Goal: Information Seeking & Learning: Get advice/opinions

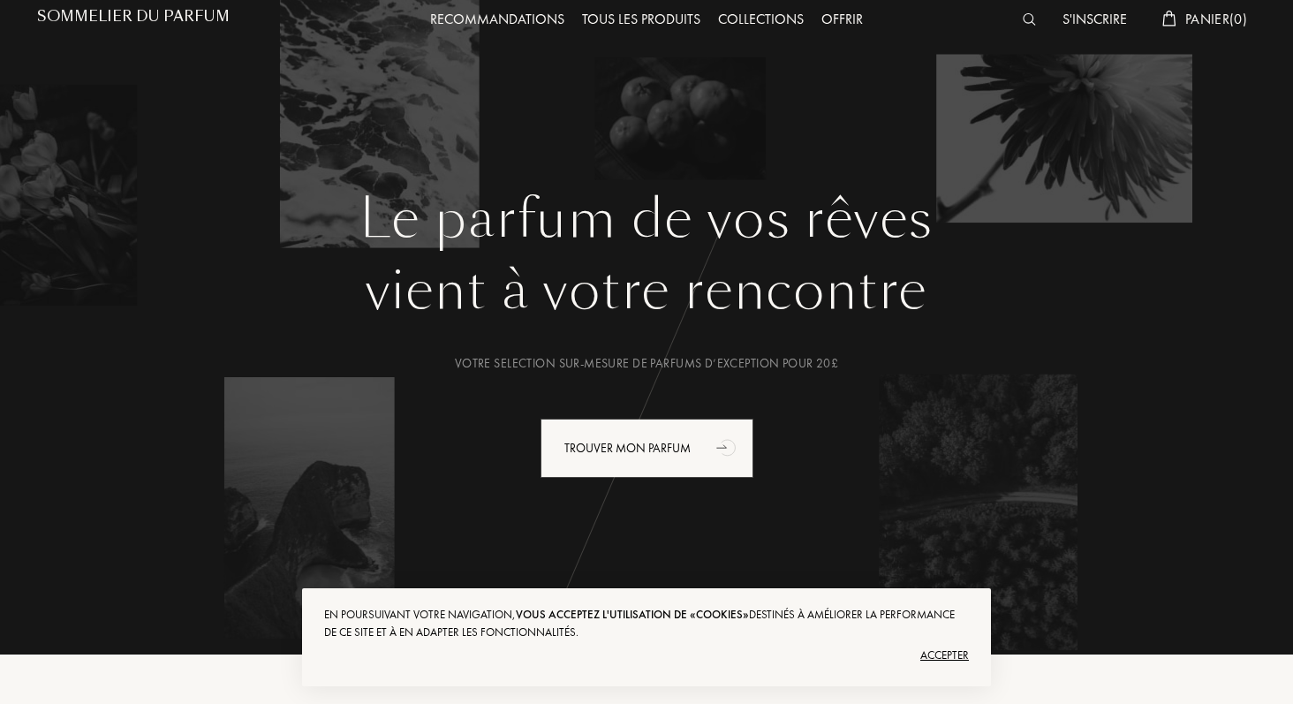
scroll to position [45, 0]
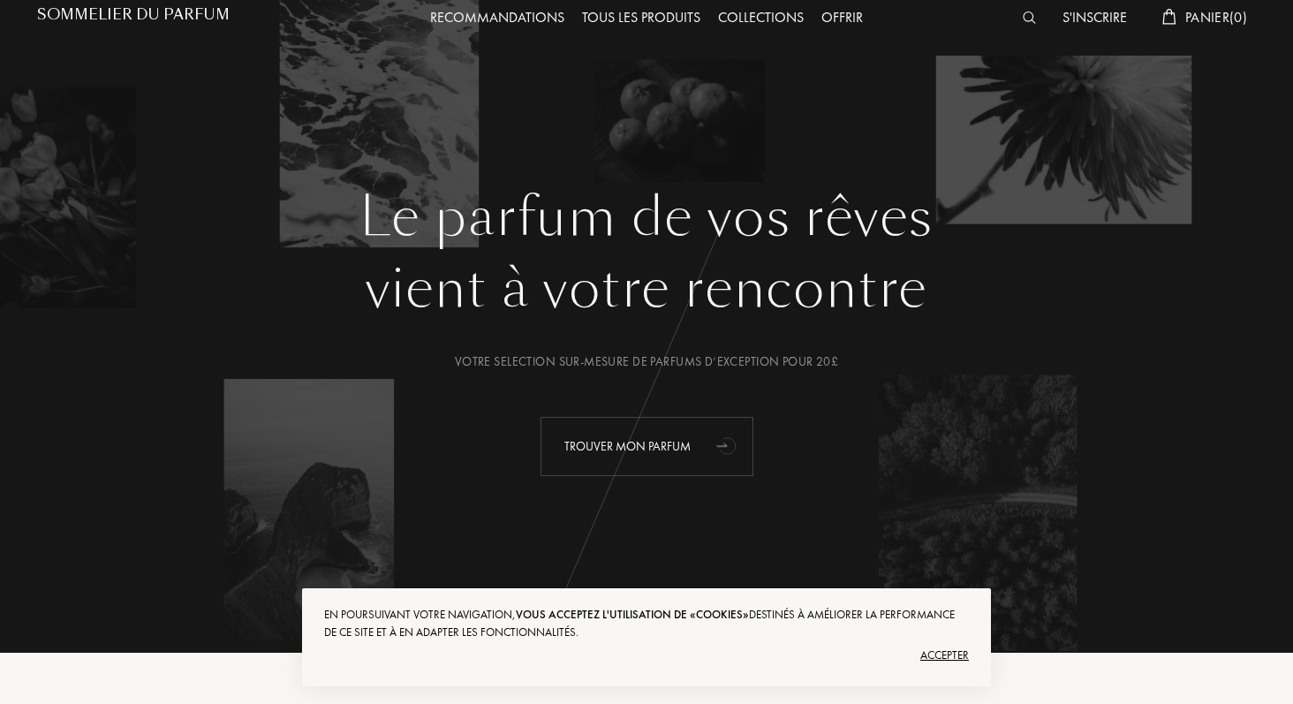
click at [638, 447] on icon "animation" at bounding box center [727, 444] width 35 height 35
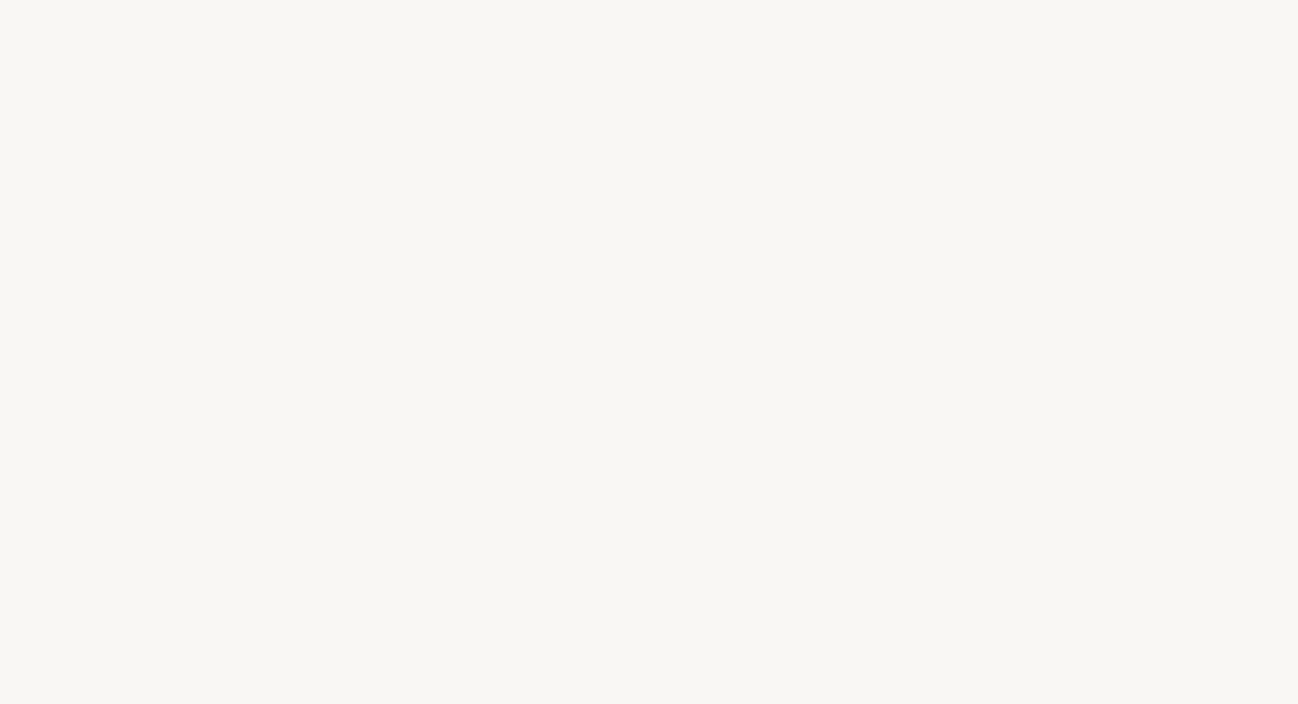
click at [597, 387] on div "s" at bounding box center [593, 387] width 19 height 66
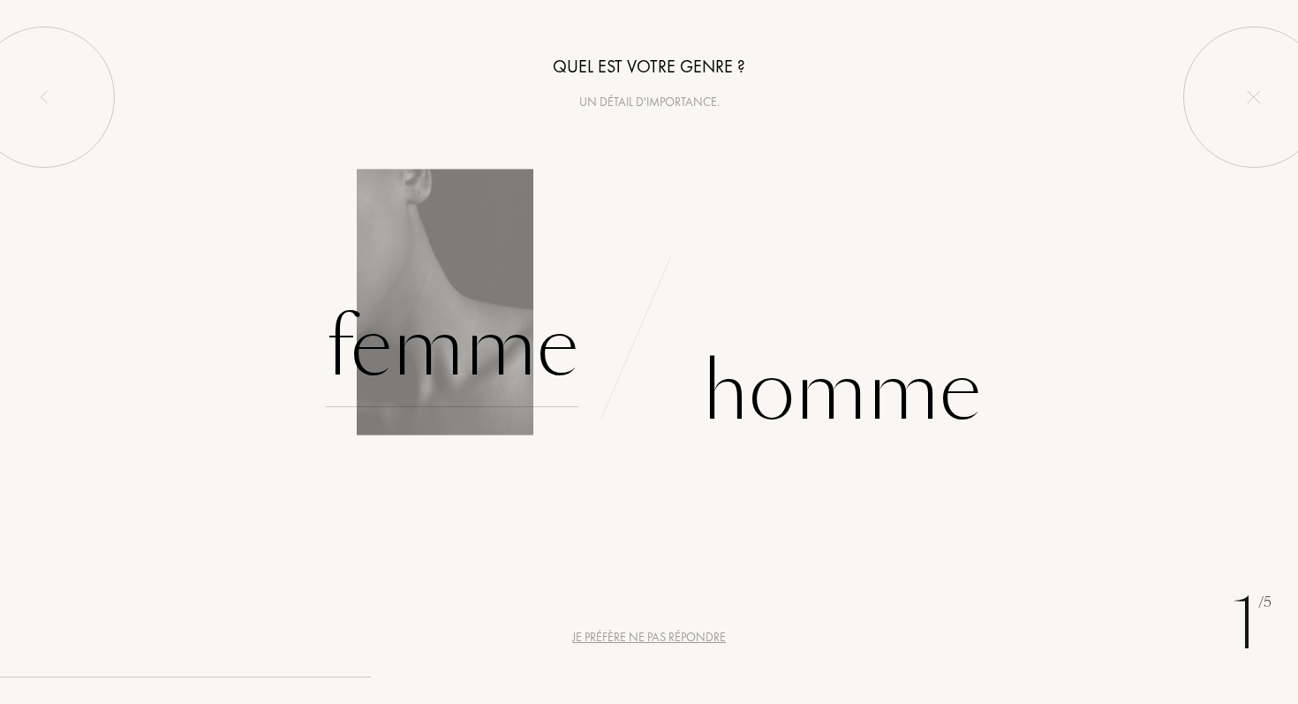
click at [478, 363] on div "Femme" at bounding box center [452, 347] width 253 height 119
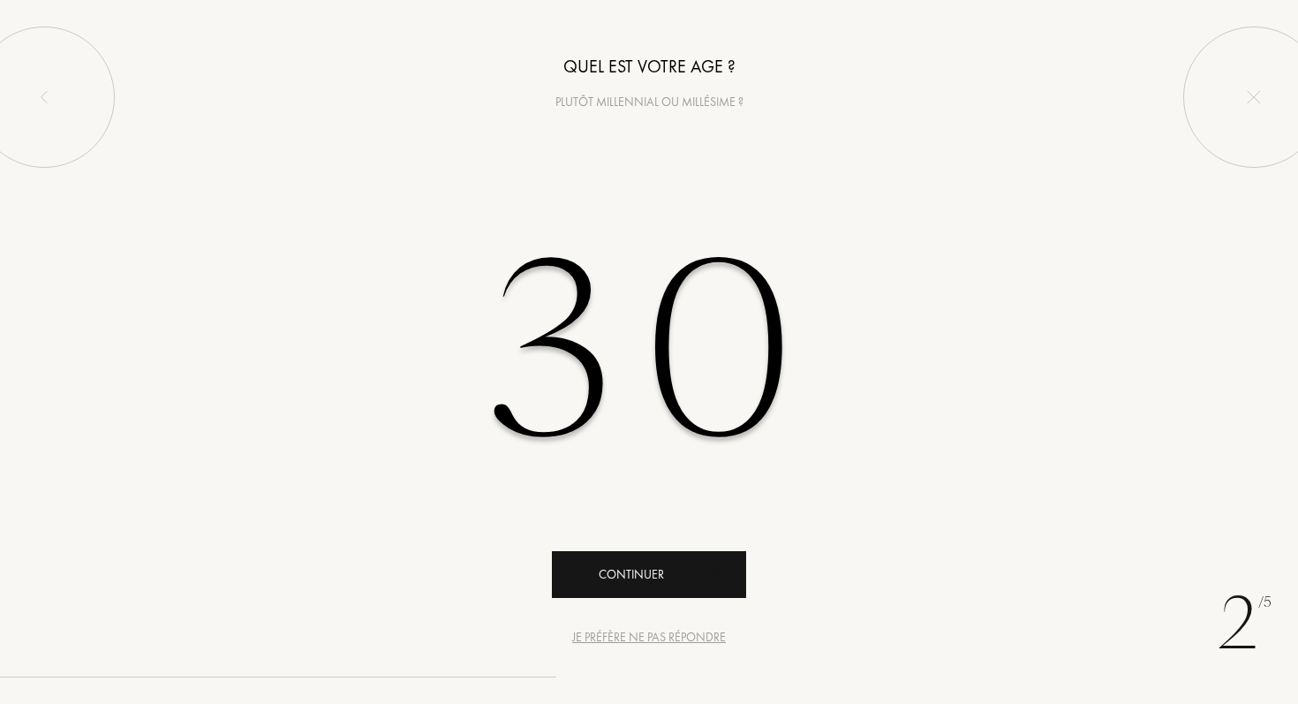
type input "30"
click at [643, 576] on div "Continuer" at bounding box center [649, 574] width 194 height 47
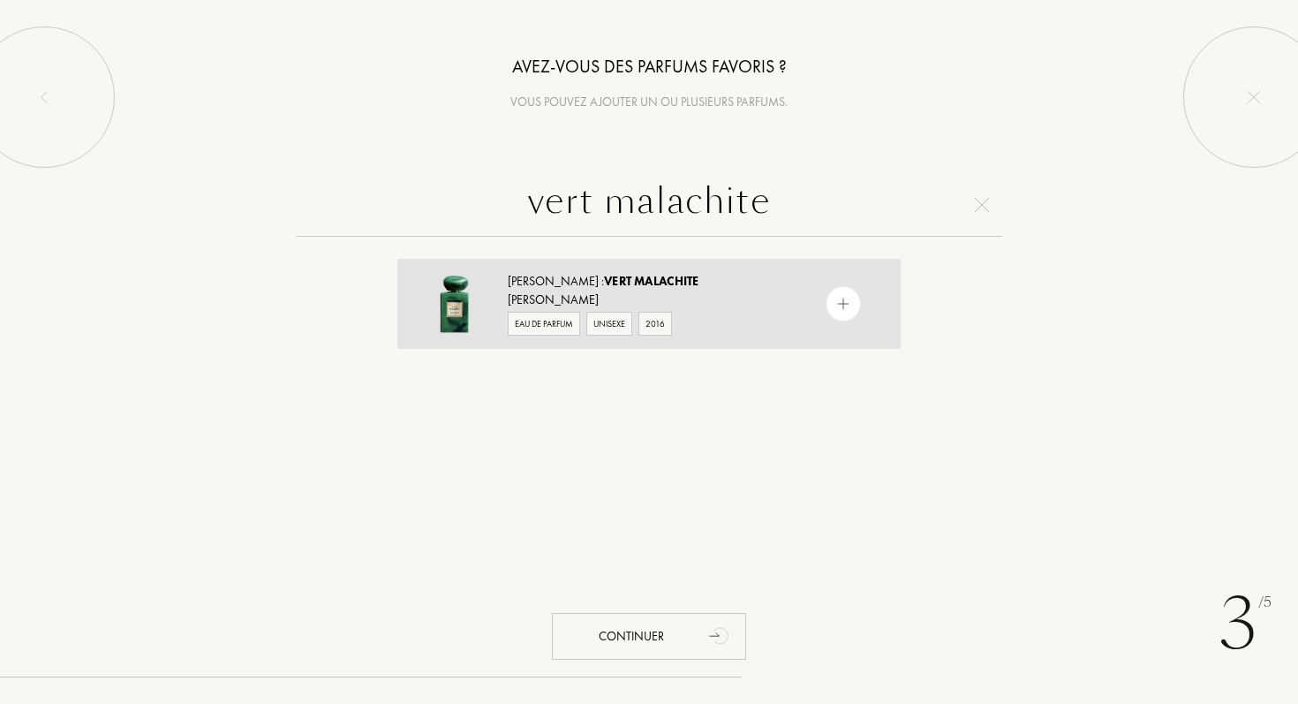
type input "vert malachite"
click at [838, 308] on img at bounding box center [843, 304] width 17 height 17
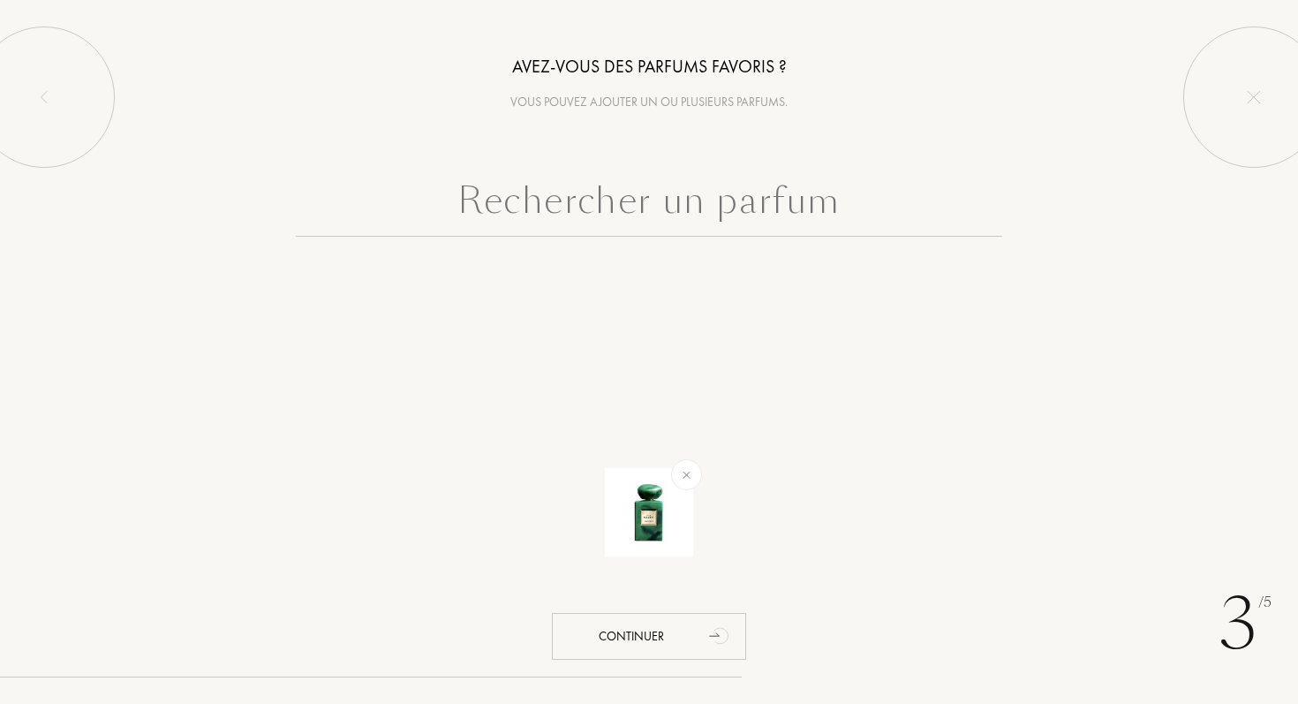
click at [658, 212] on input "text" at bounding box center [649, 205] width 706 height 64
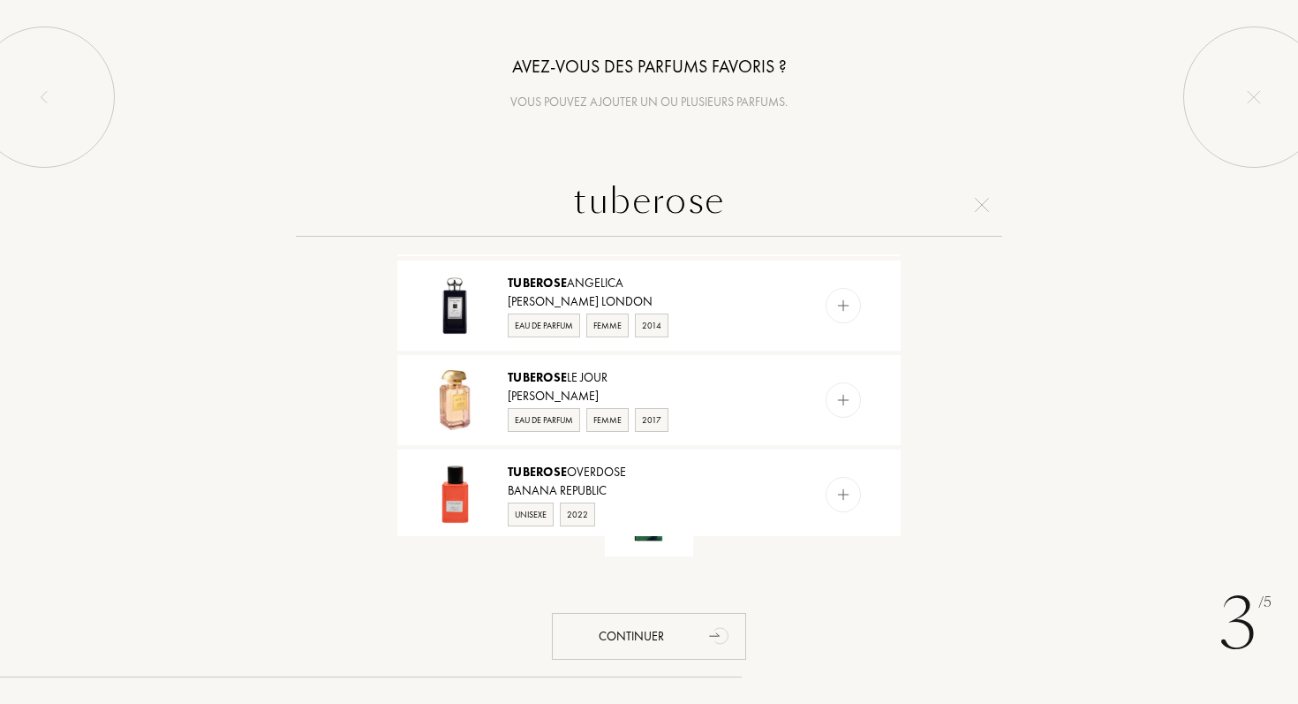
scroll to position [1432, 0]
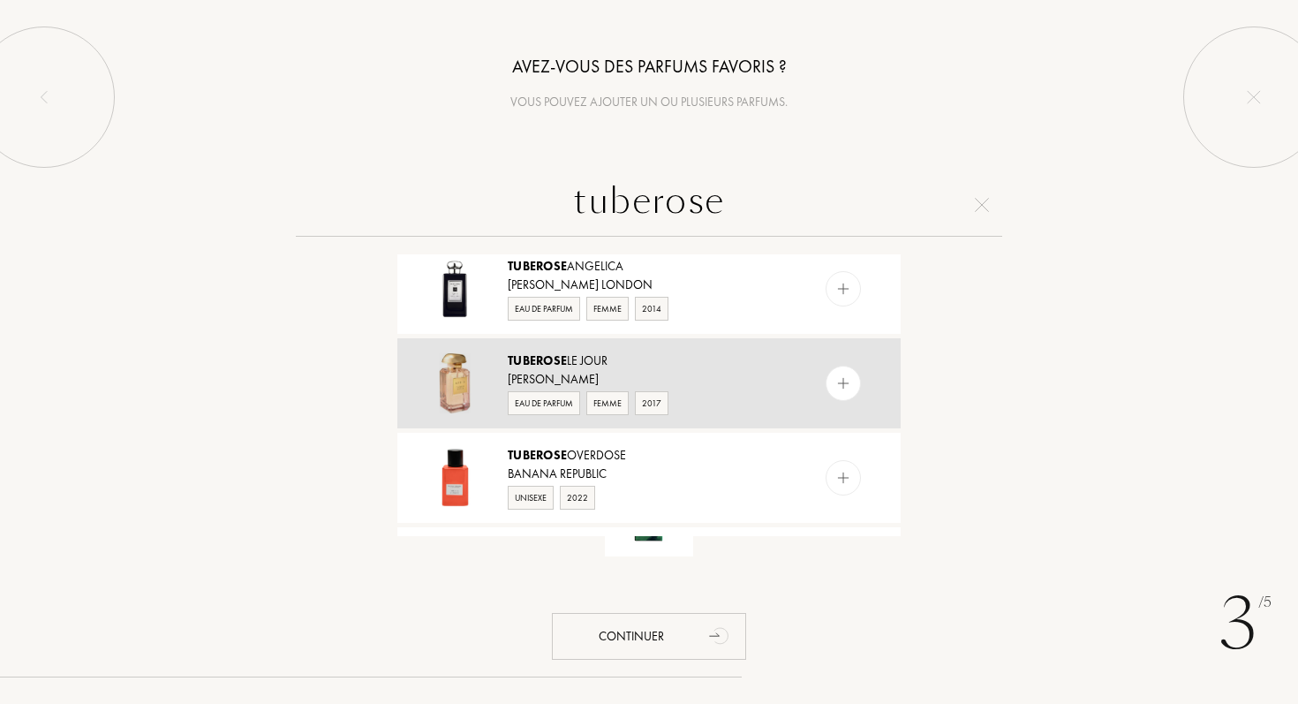
type input "tuberose"
click at [849, 386] on div at bounding box center [843, 383] width 35 height 35
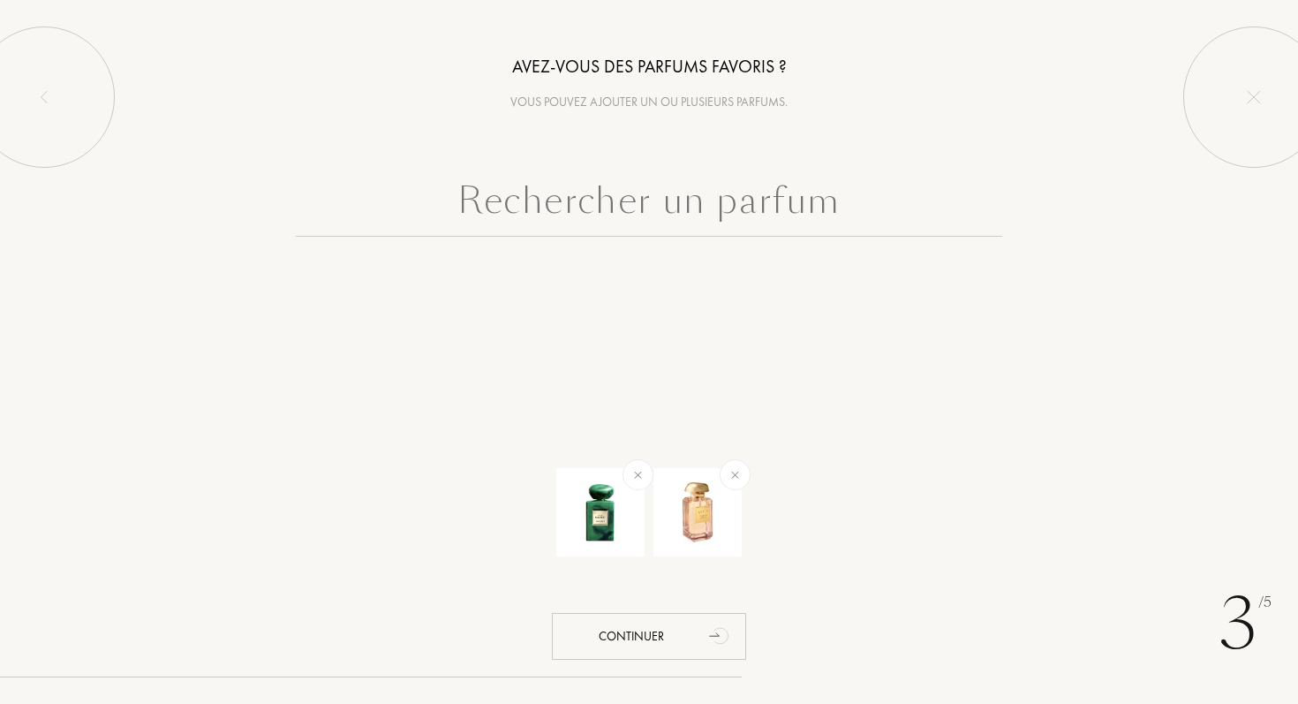
click at [572, 206] on input "text" at bounding box center [649, 205] width 706 height 64
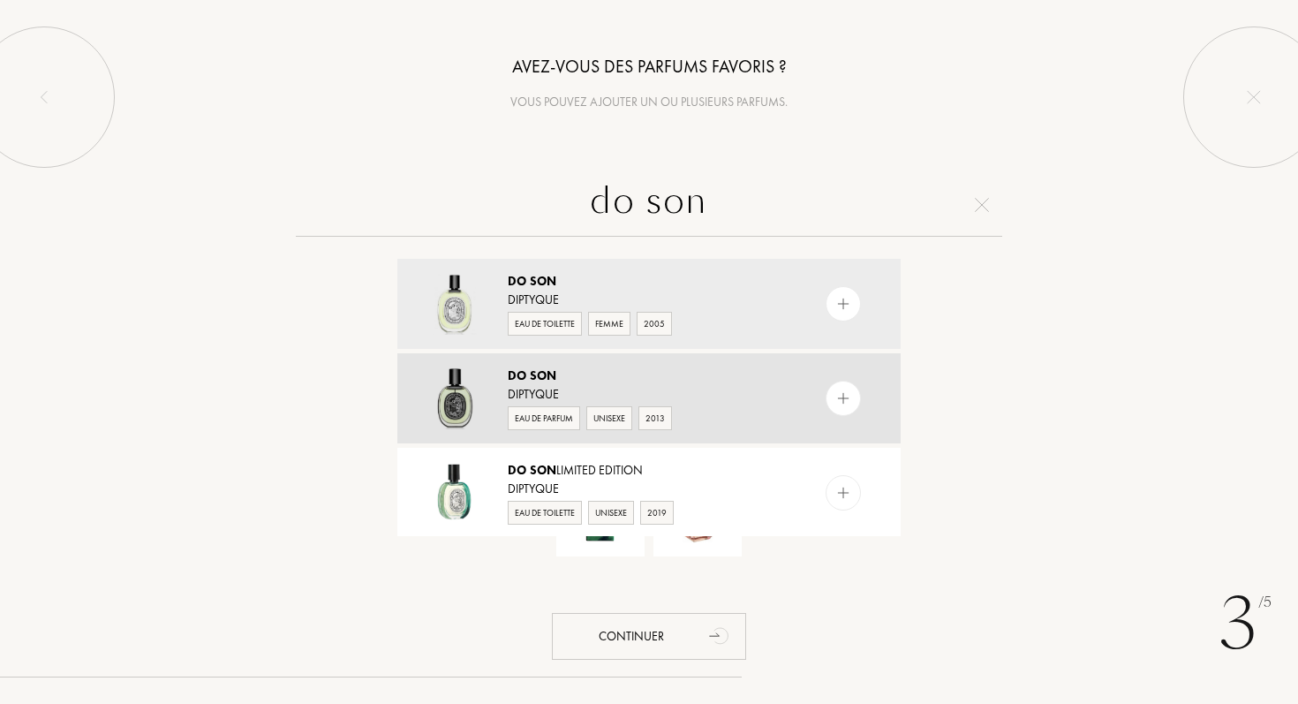
type input "do son"
click at [842, 400] on img at bounding box center [843, 398] width 17 height 17
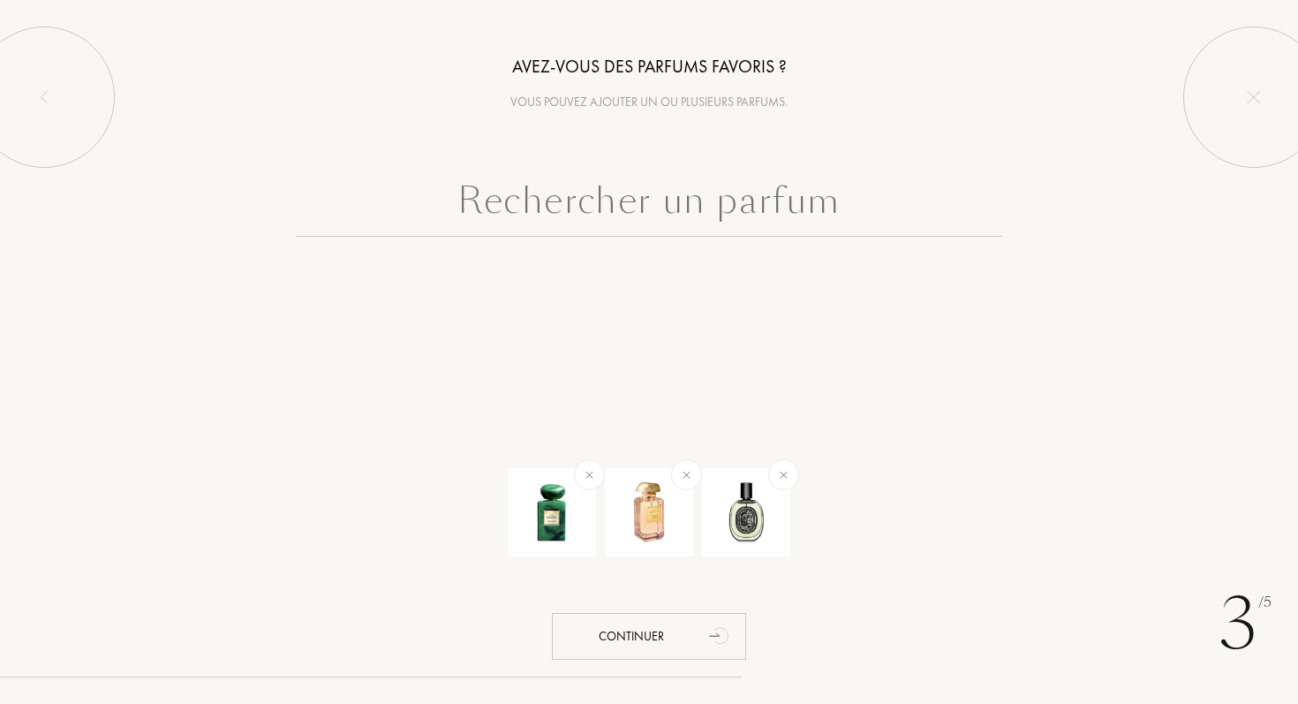
click at [652, 207] on input "text" at bounding box center [649, 205] width 706 height 64
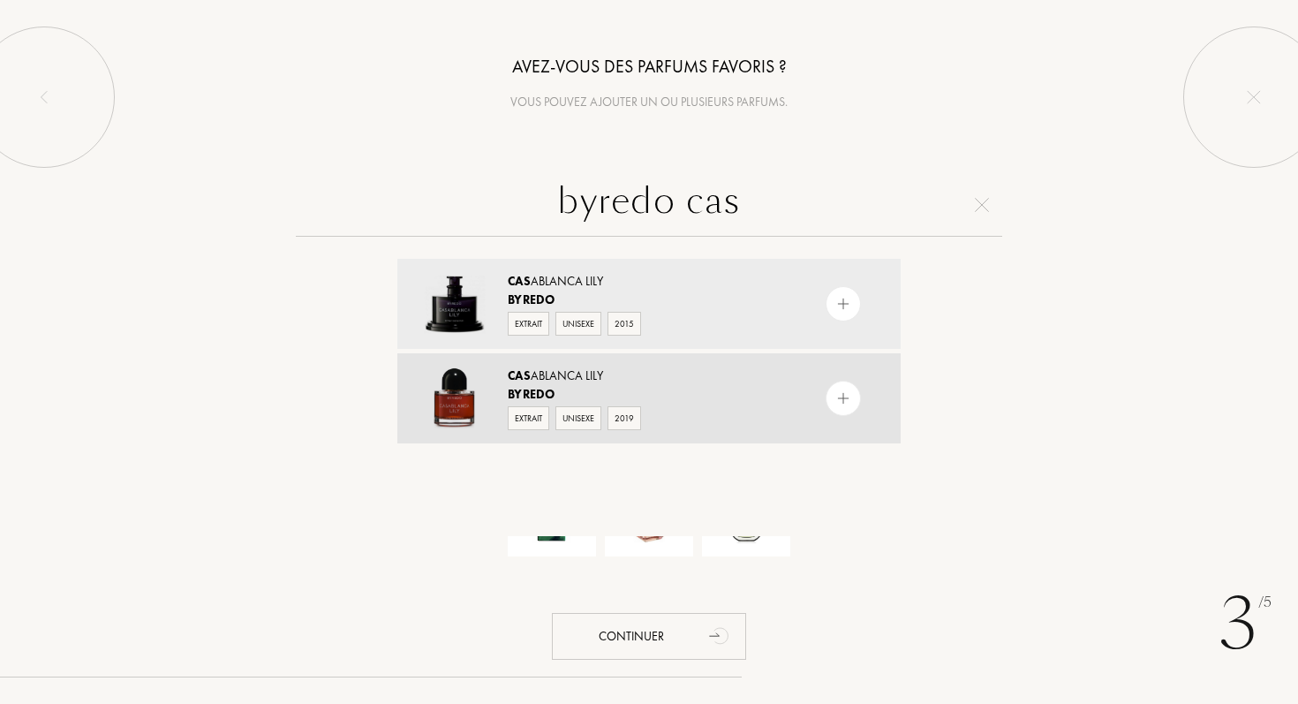
type input "byredo cas"
click at [839, 396] on img at bounding box center [843, 398] width 17 height 17
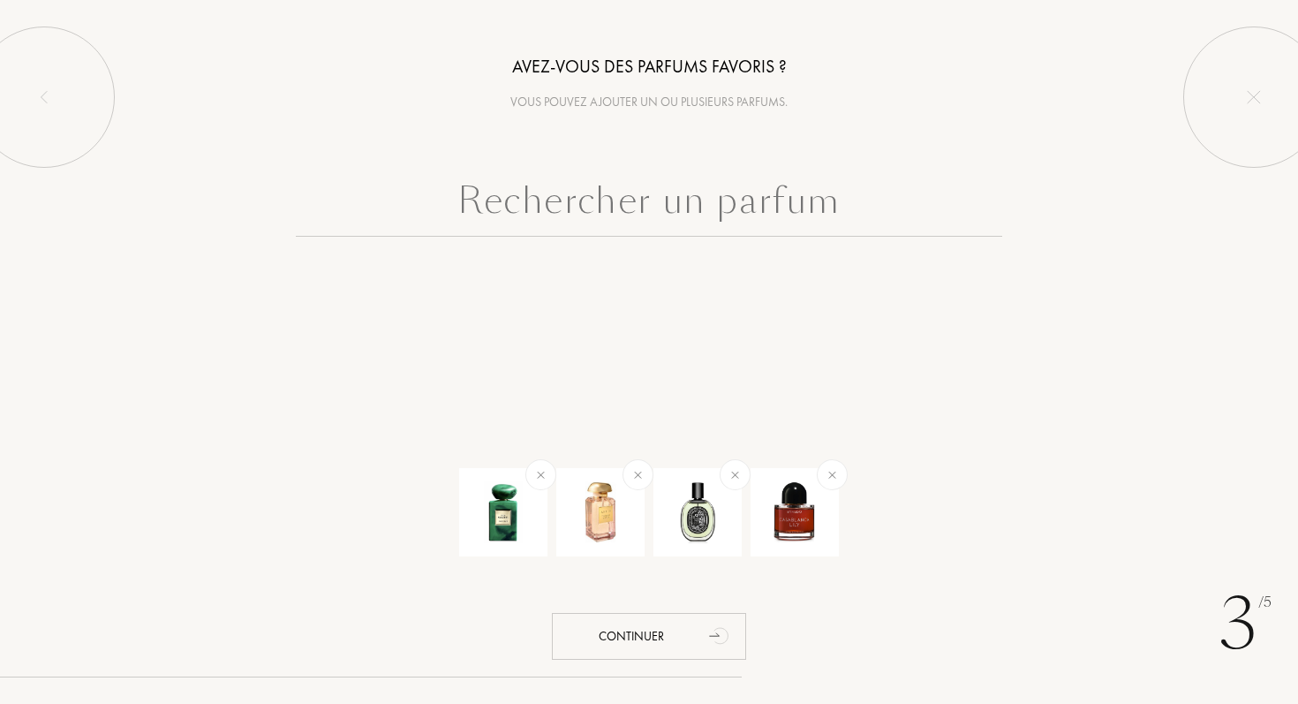
click at [529, 217] on input "text" at bounding box center [649, 205] width 706 height 64
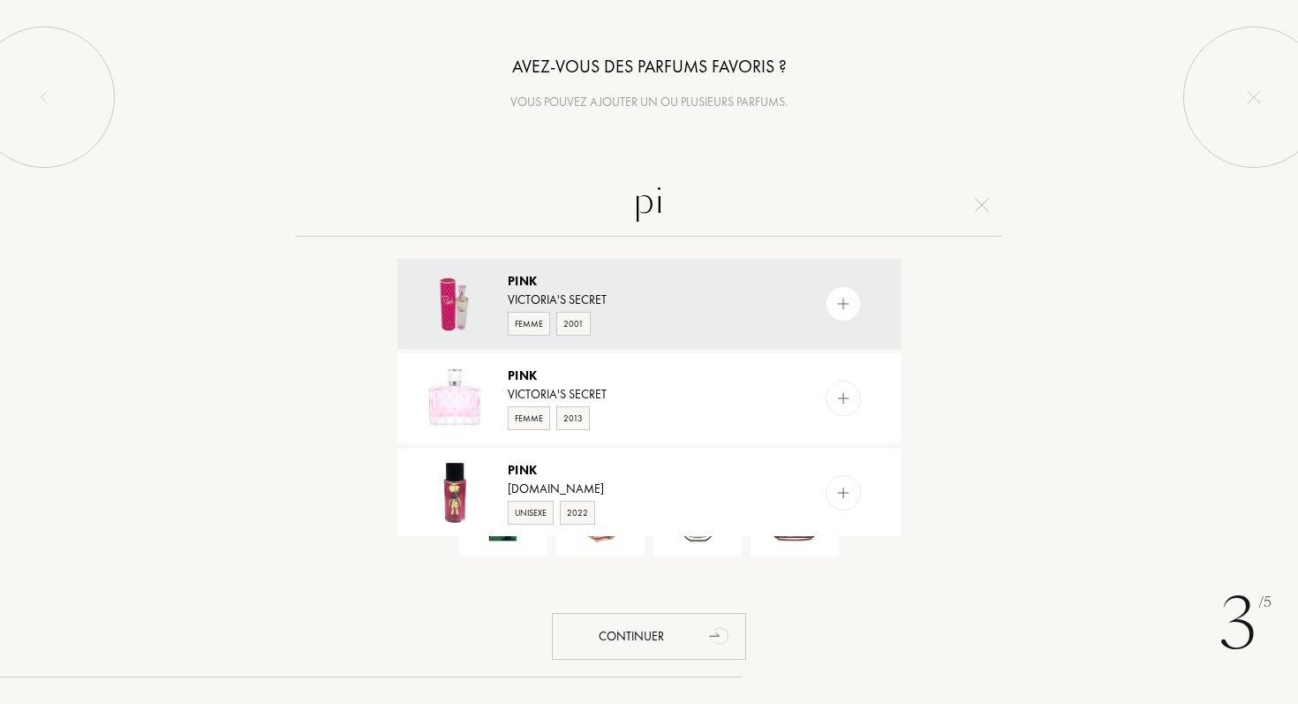
type input "p"
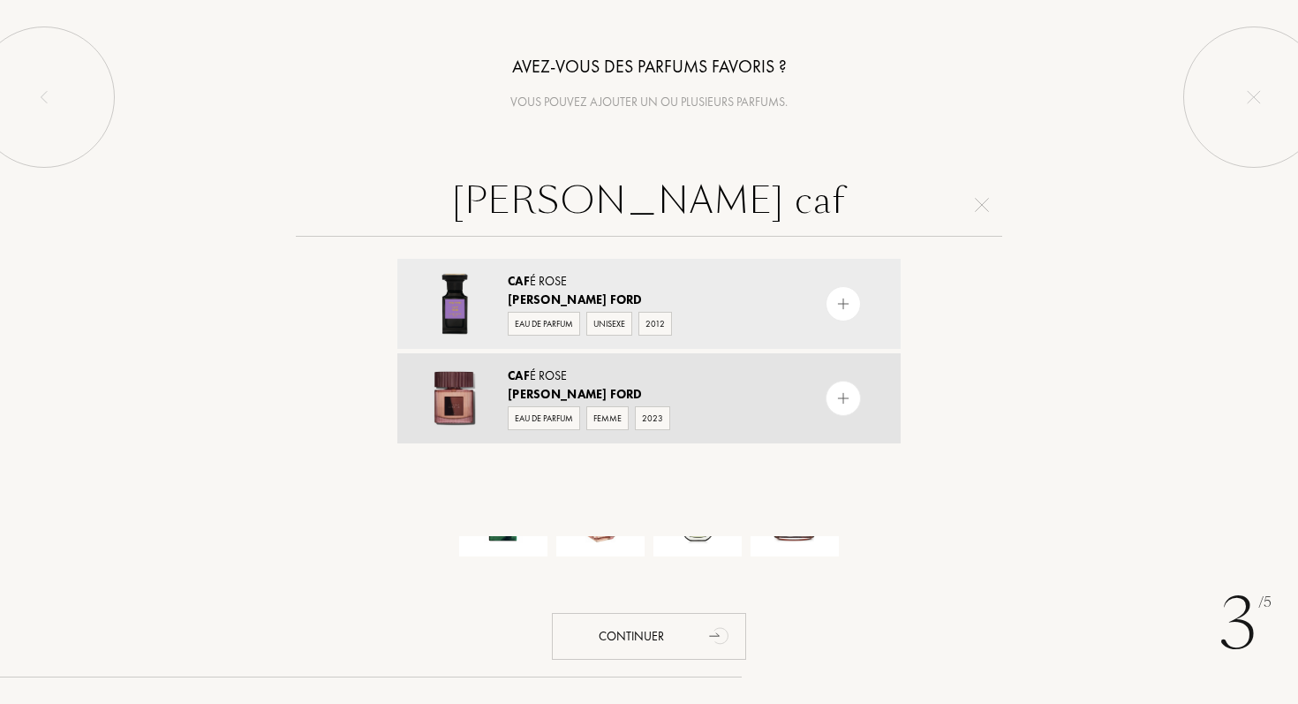
type input "tom ford caf"
click at [842, 405] on img at bounding box center [843, 398] width 17 height 17
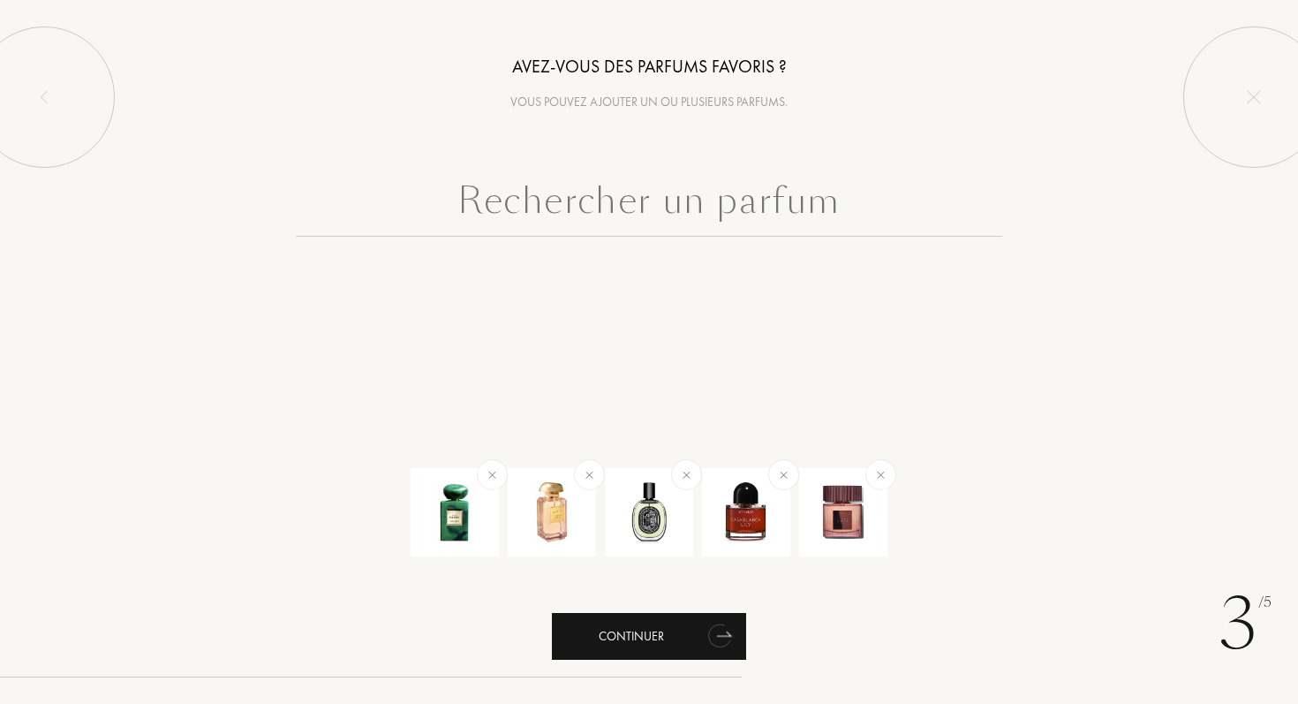
click at [655, 645] on div "Continuer" at bounding box center [649, 636] width 194 height 47
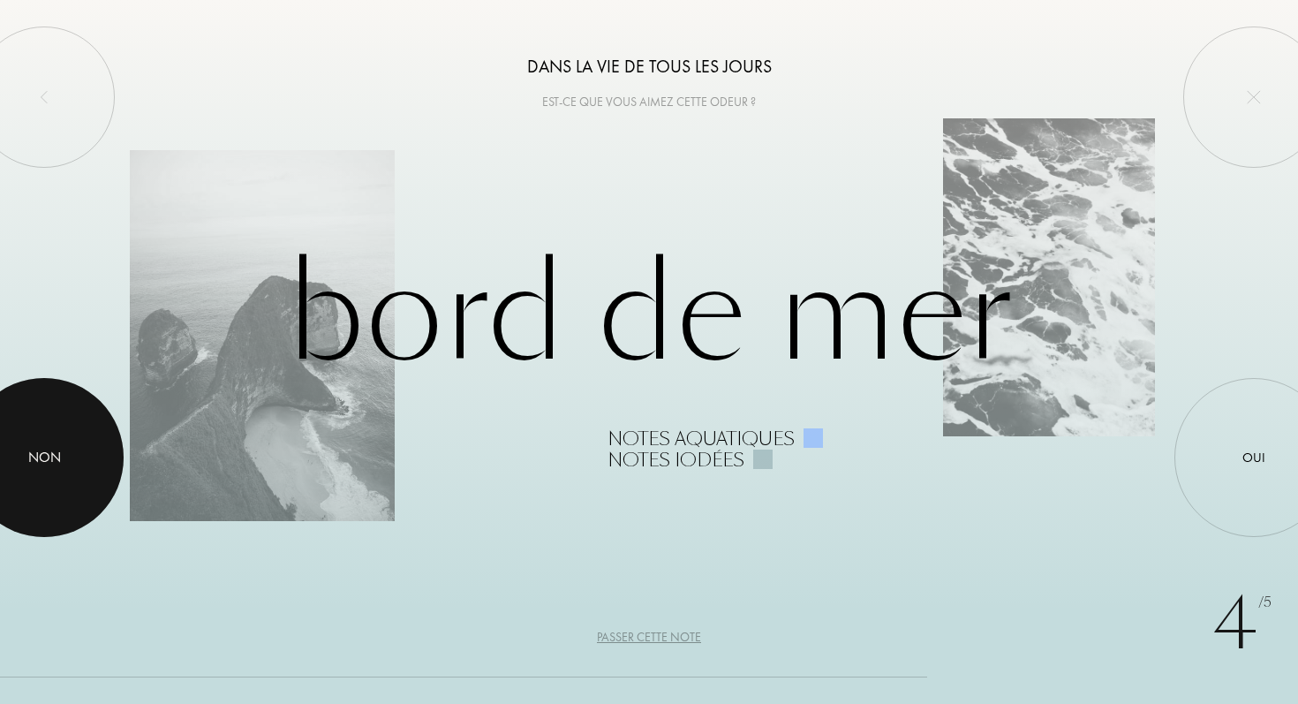
click at [79, 471] on div at bounding box center [44, 457] width 159 height 159
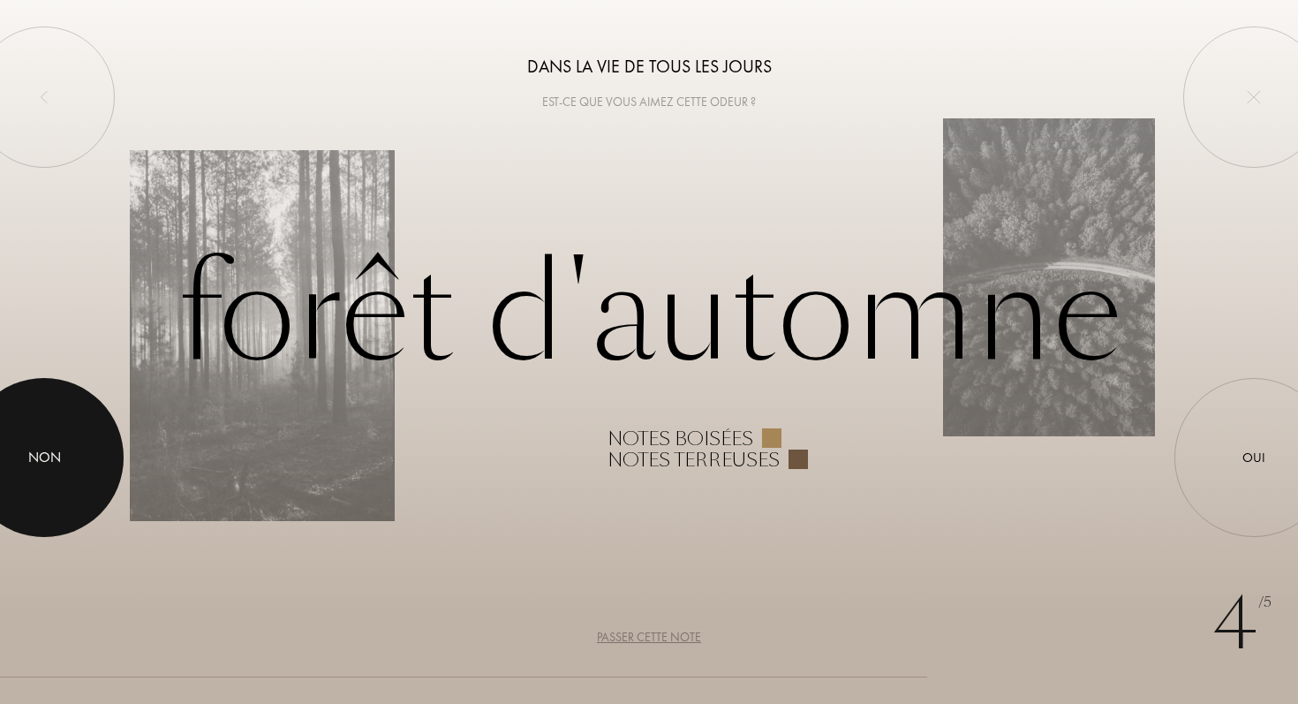
click at [79, 471] on div at bounding box center [44, 457] width 159 height 159
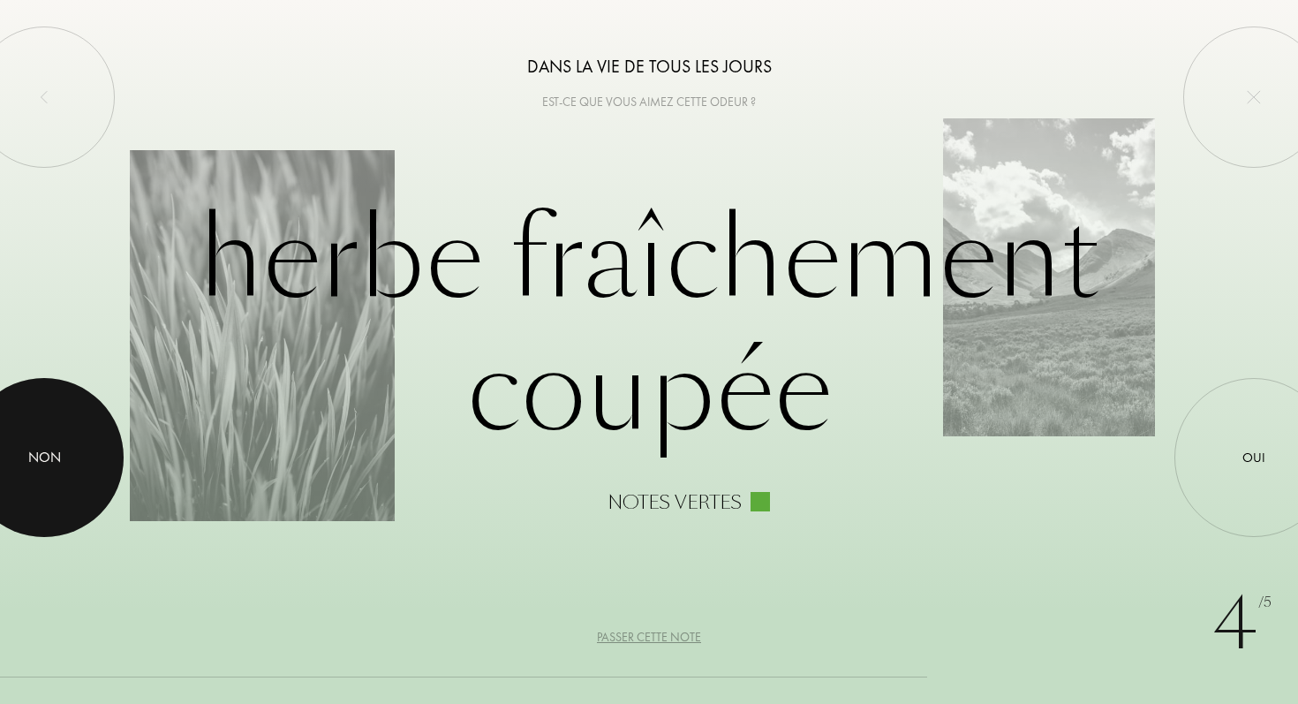
click at [79, 472] on div at bounding box center [44, 457] width 159 height 159
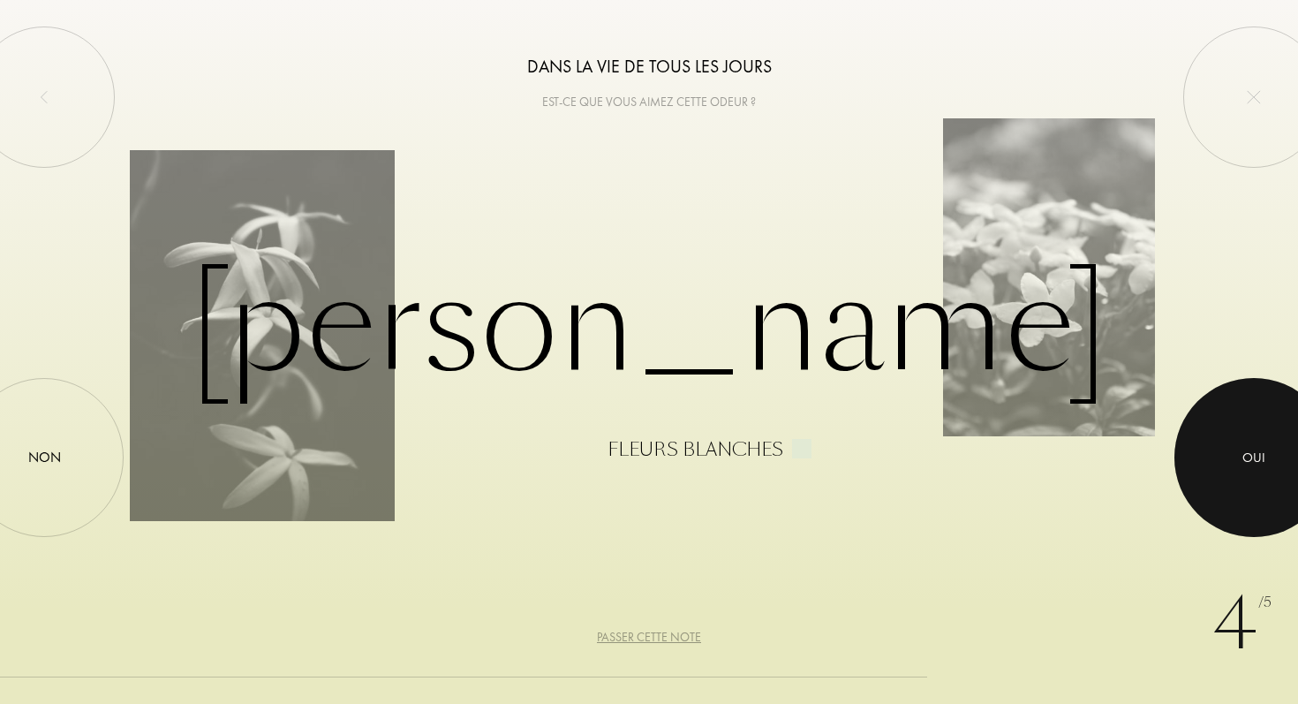
click at [1218, 471] on div at bounding box center [1253, 457] width 159 height 159
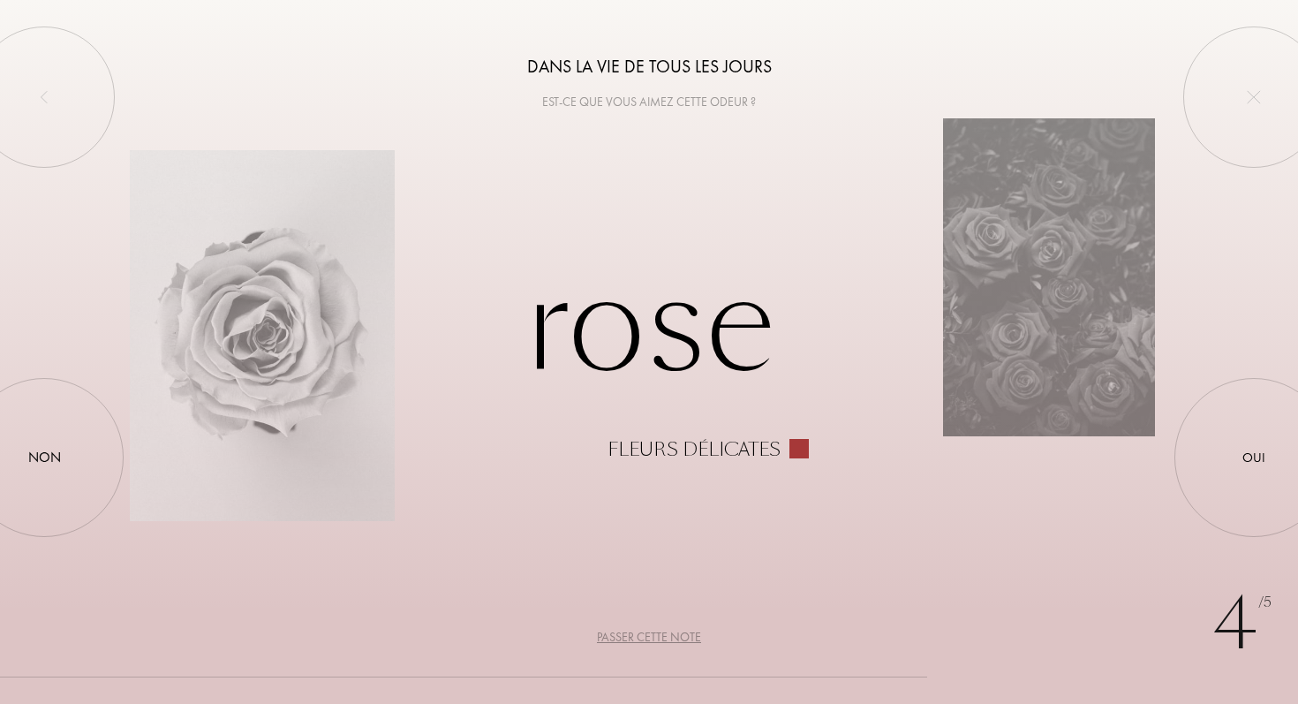
click at [604, 637] on div "Passer cette note" at bounding box center [649, 637] width 104 height 19
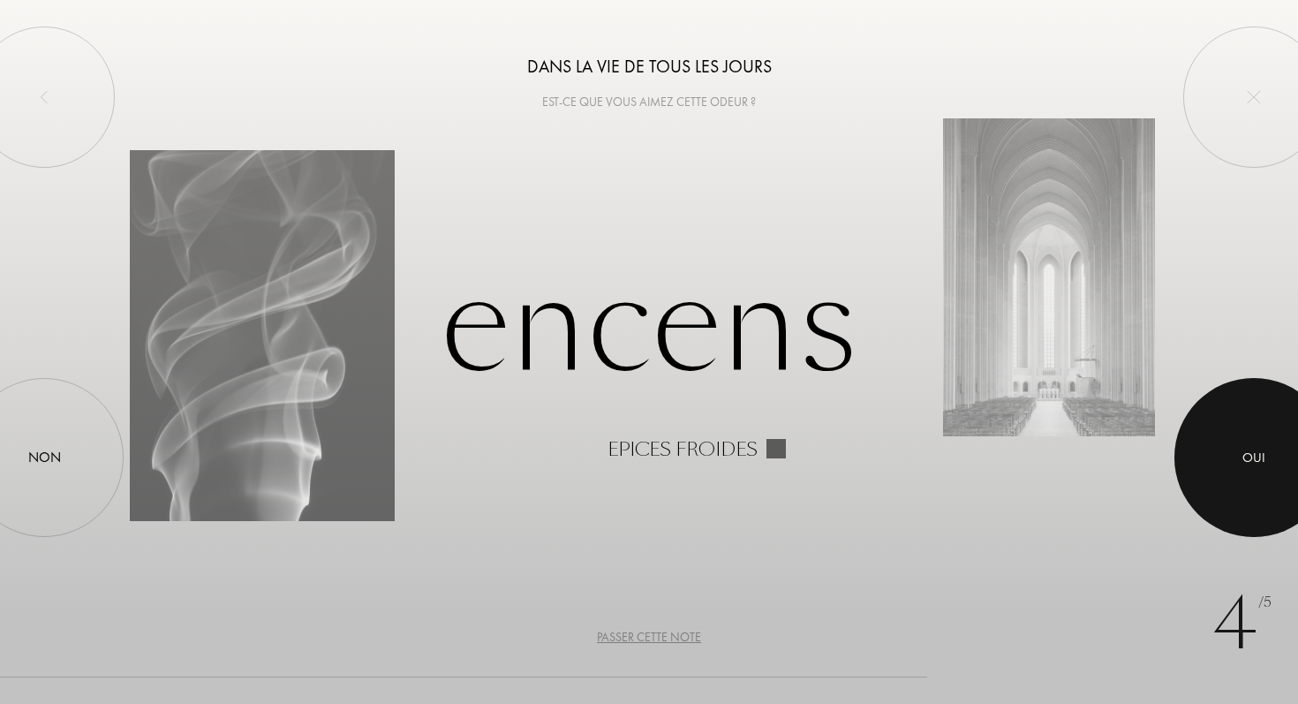
click at [1264, 477] on div at bounding box center [1253, 457] width 159 height 159
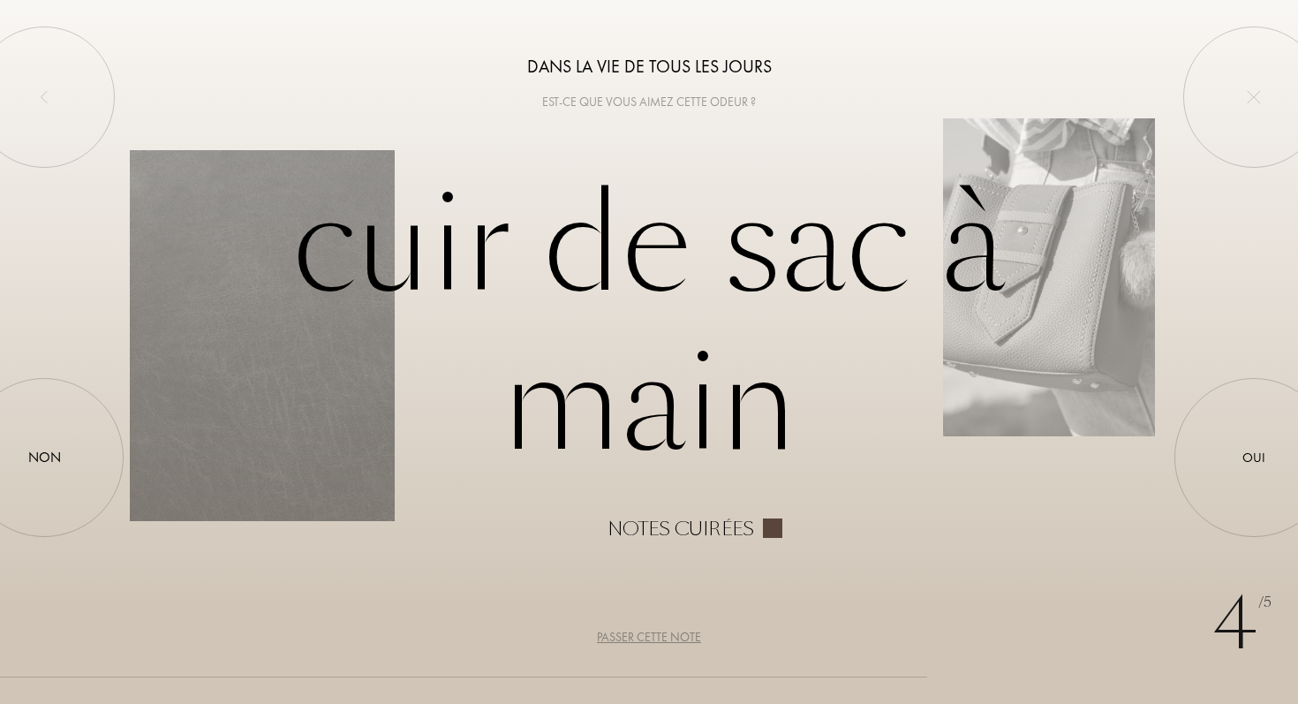
click at [684, 632] on div "Passer cette note" at bounding box center [649, 637] width 104 height 19
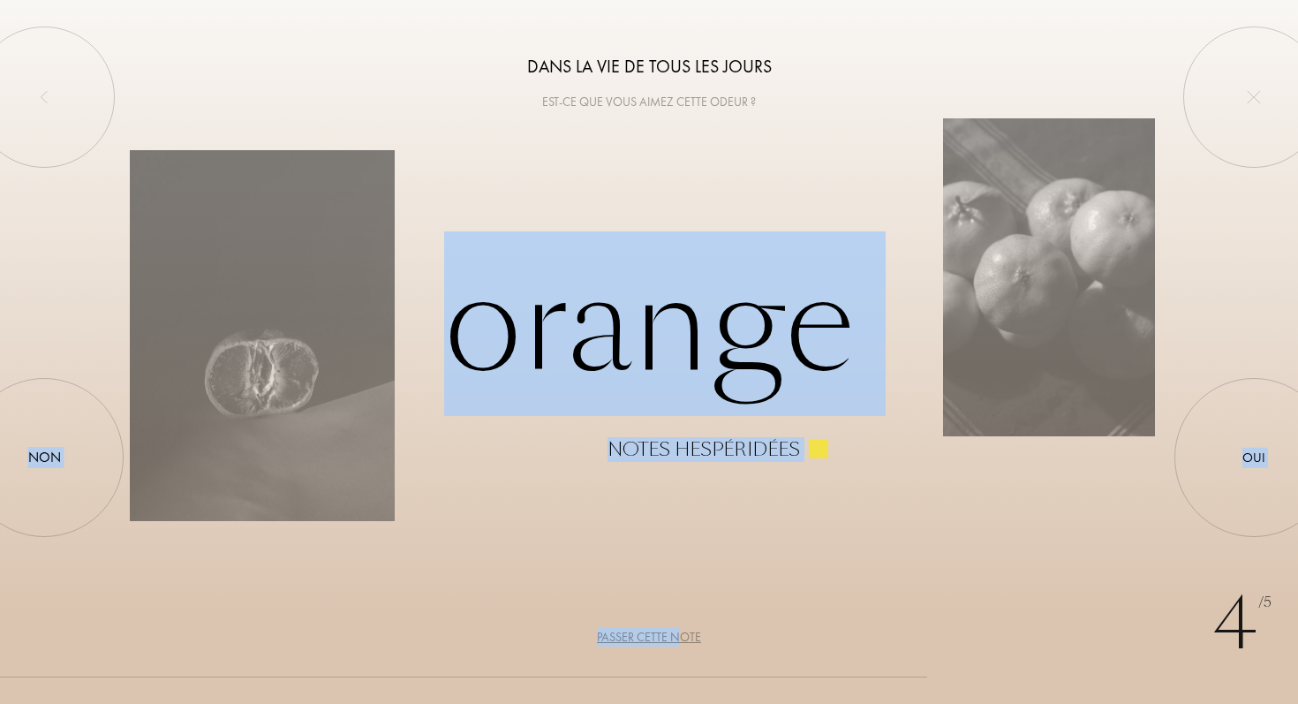
drag, startPoint x: 684, startPoint y: 632, endPoint x: 748, endPoint y: 469, distance: 175.3
click at [748, 469] on div "4 /5 Dans la vie de tous les jours Est-ce que vous aimez cette odeur ? Orange N…" at bounding box center [649, 352] width 1298 height 704
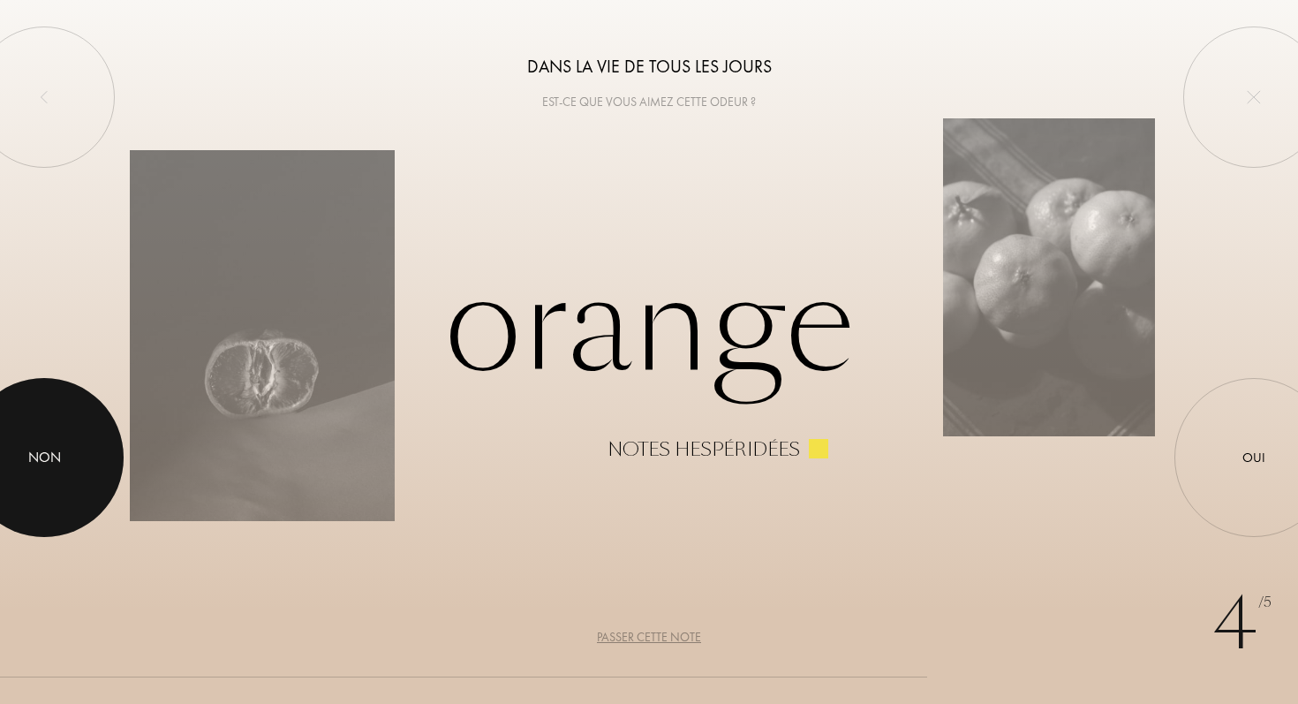
click at [88, 428] on div at bounding box center [44, 457] width 159 height 159
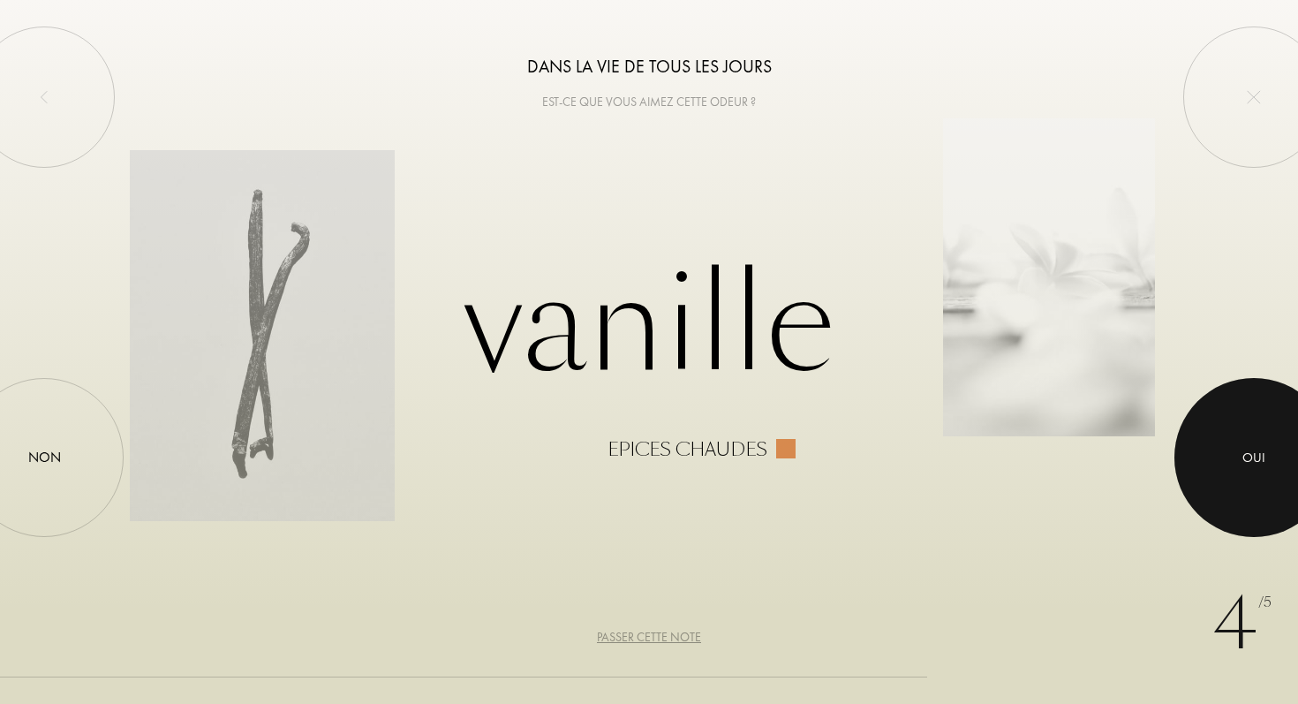
click at [1219, 461] on div at bounding box center [1253, 457] width 159 height 159
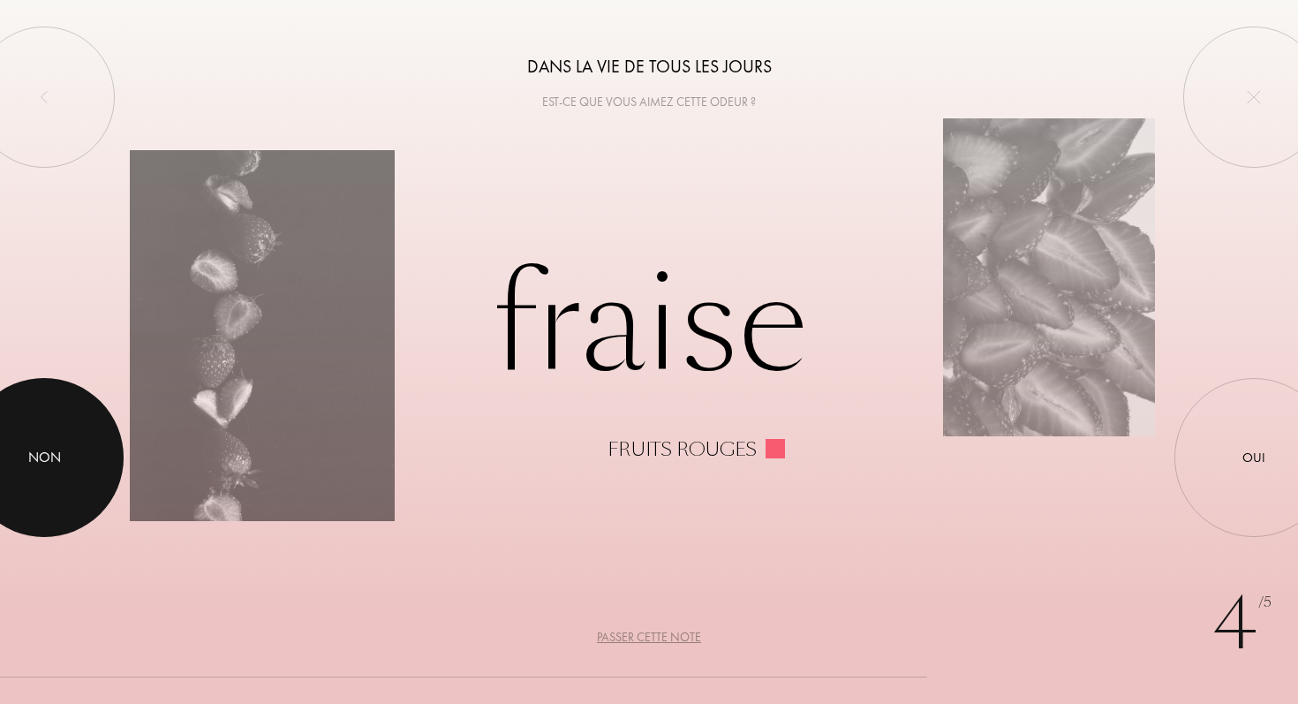
click at [23, 427] on div at bounding box center [44, 457] width 159 height 159
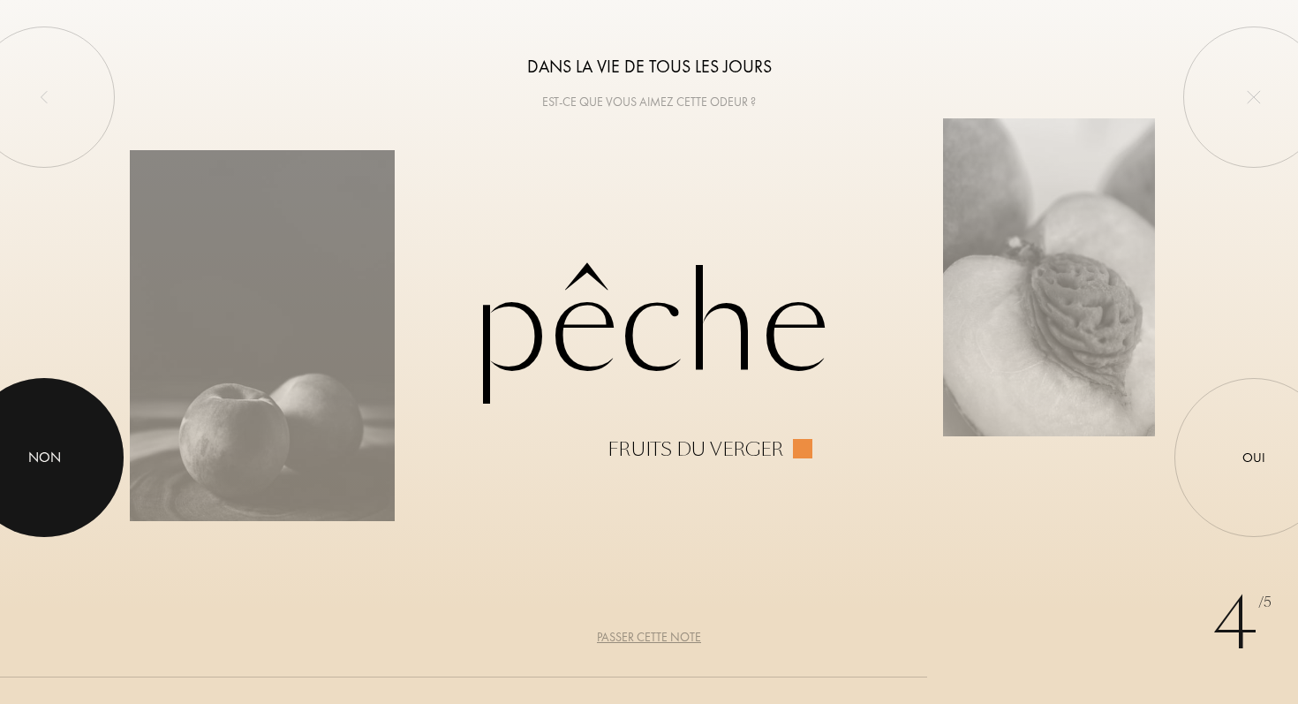
click at [23, 427] on div at bounding box center [44, 457] width 159 height 159
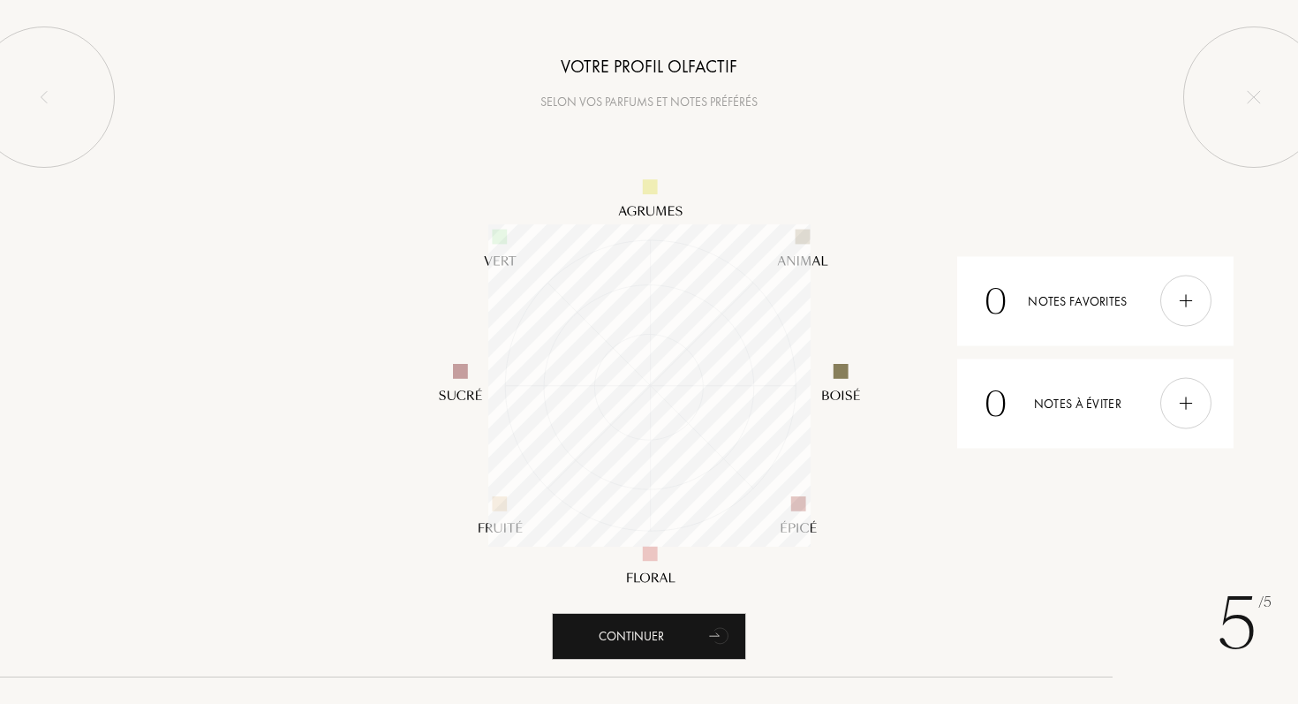
scroll to position [322, 322]
click at [653, 622] on div "Continuer" at bounding box center [649, 636] width 194 height 47
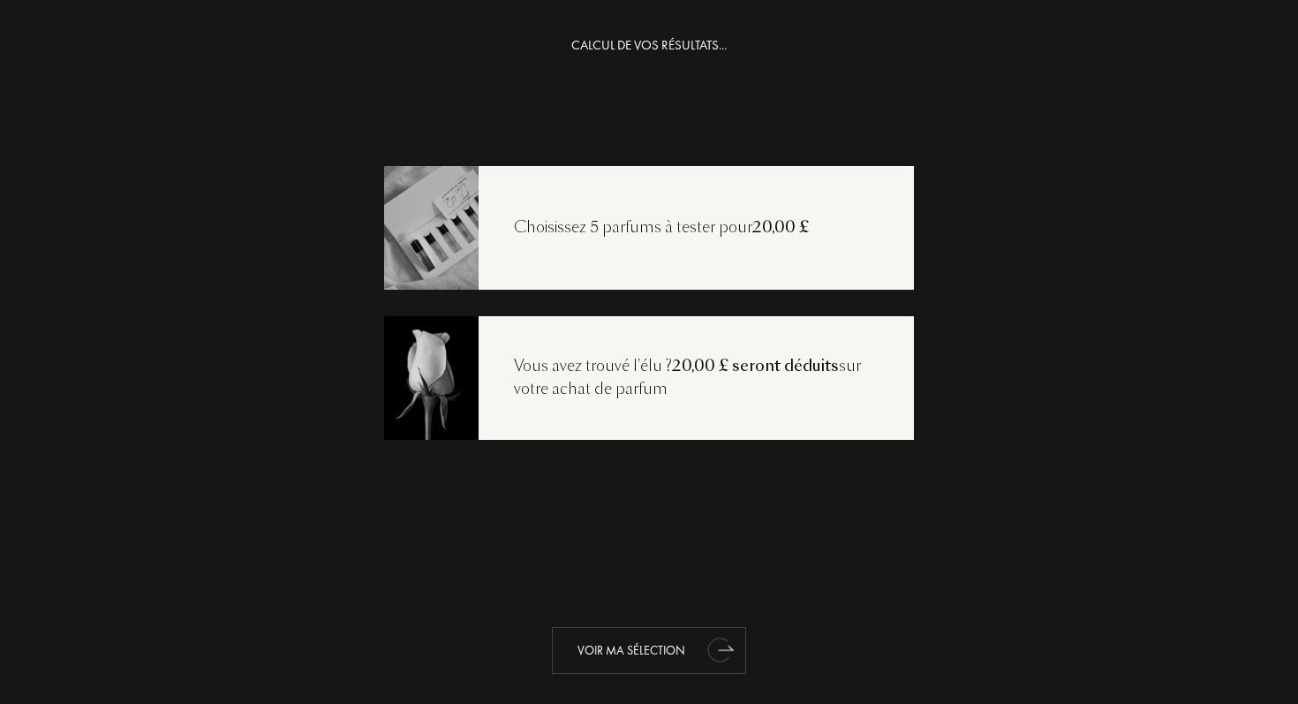
click at [648, 638] on div "Voir ma sélection" at bounding box center [649, 650] width 194 height 47
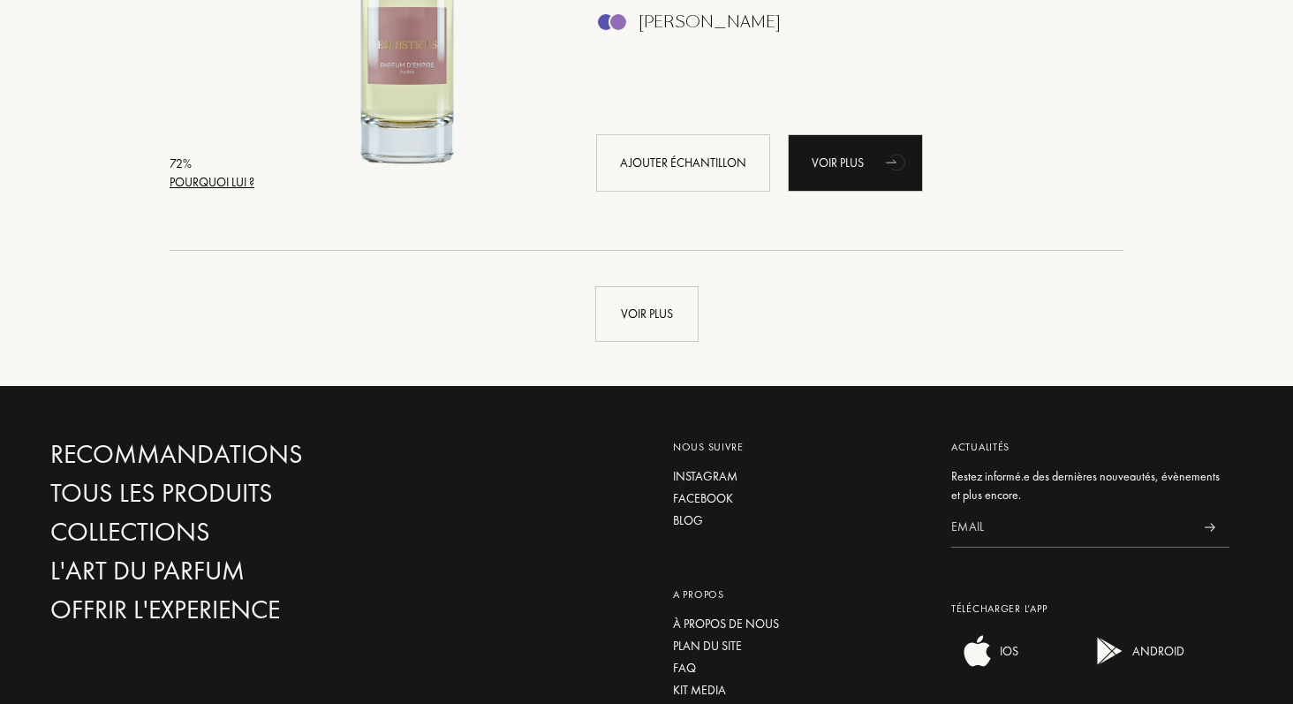
scroll to position [4265, 0]
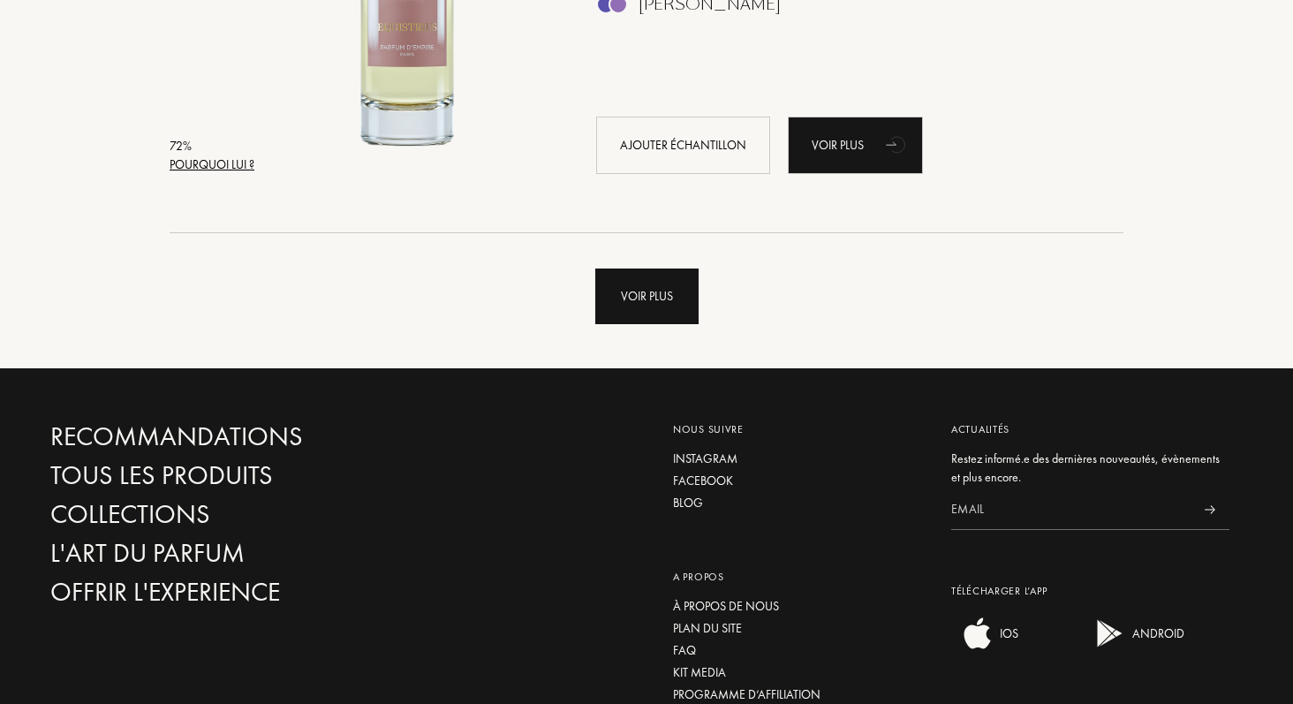
click at [644, 305] on div "Voir plus" at bounding box center [646, 296] width 103 height 56
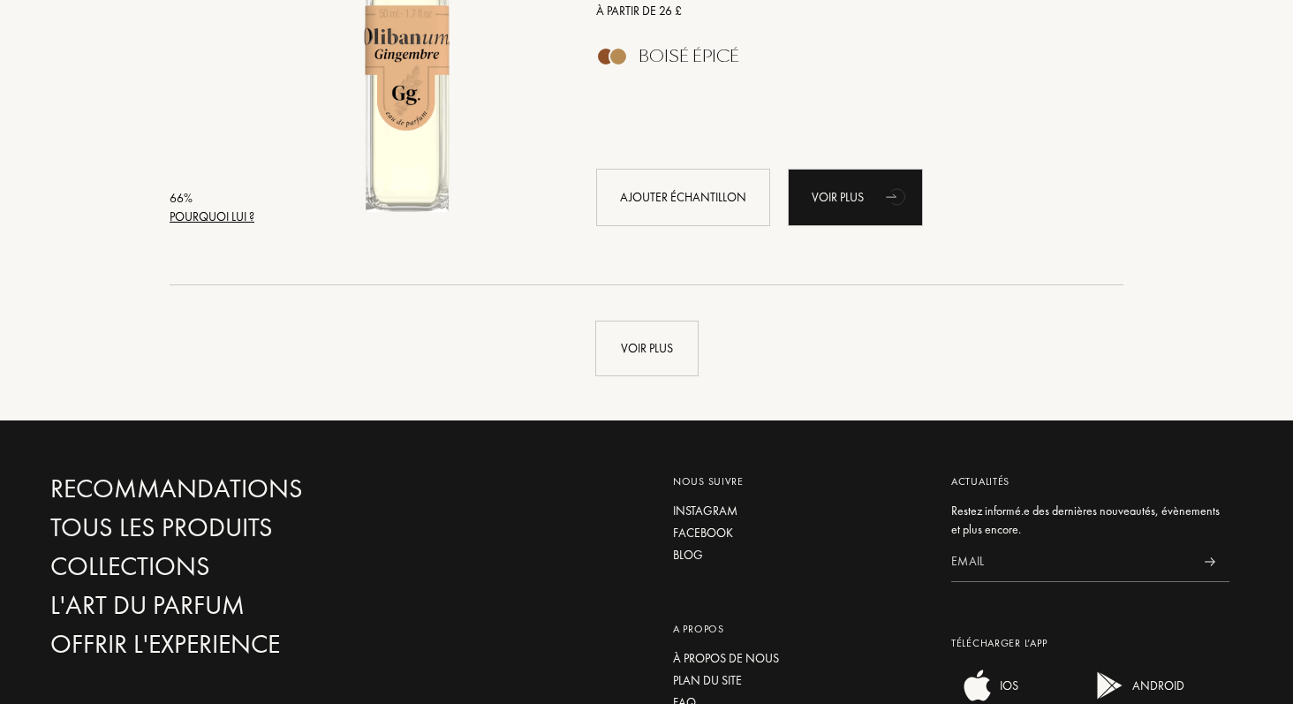
scroll to position [8431, 0]
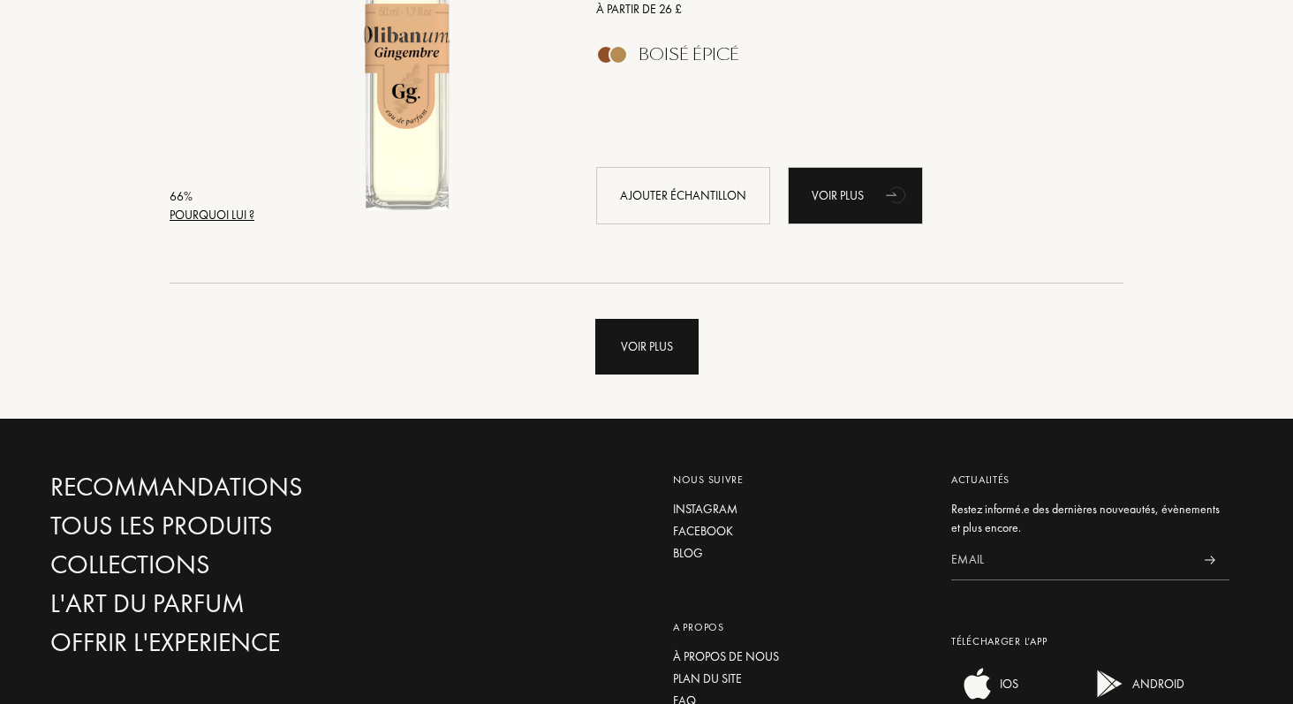
click at [665, 344] on div "Voir plus" at bounding box center [646, 347] width 103 height 56
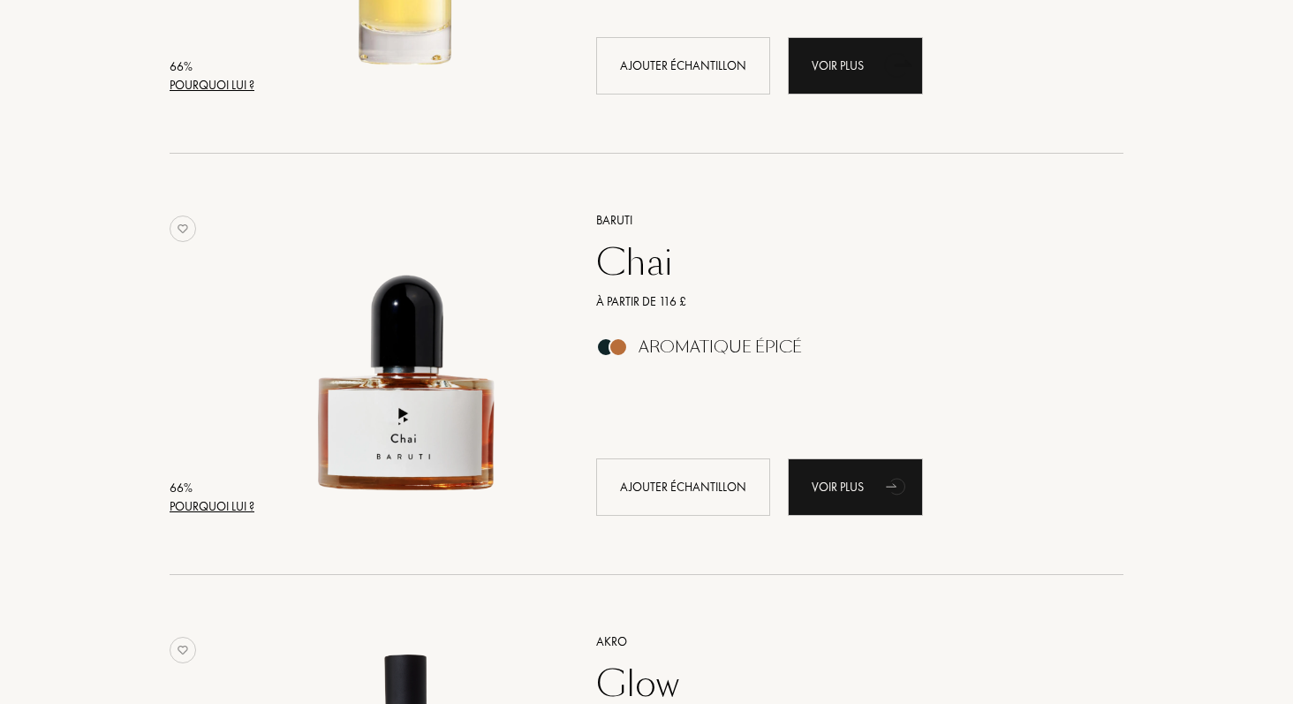
scroll to position [9411, 0]
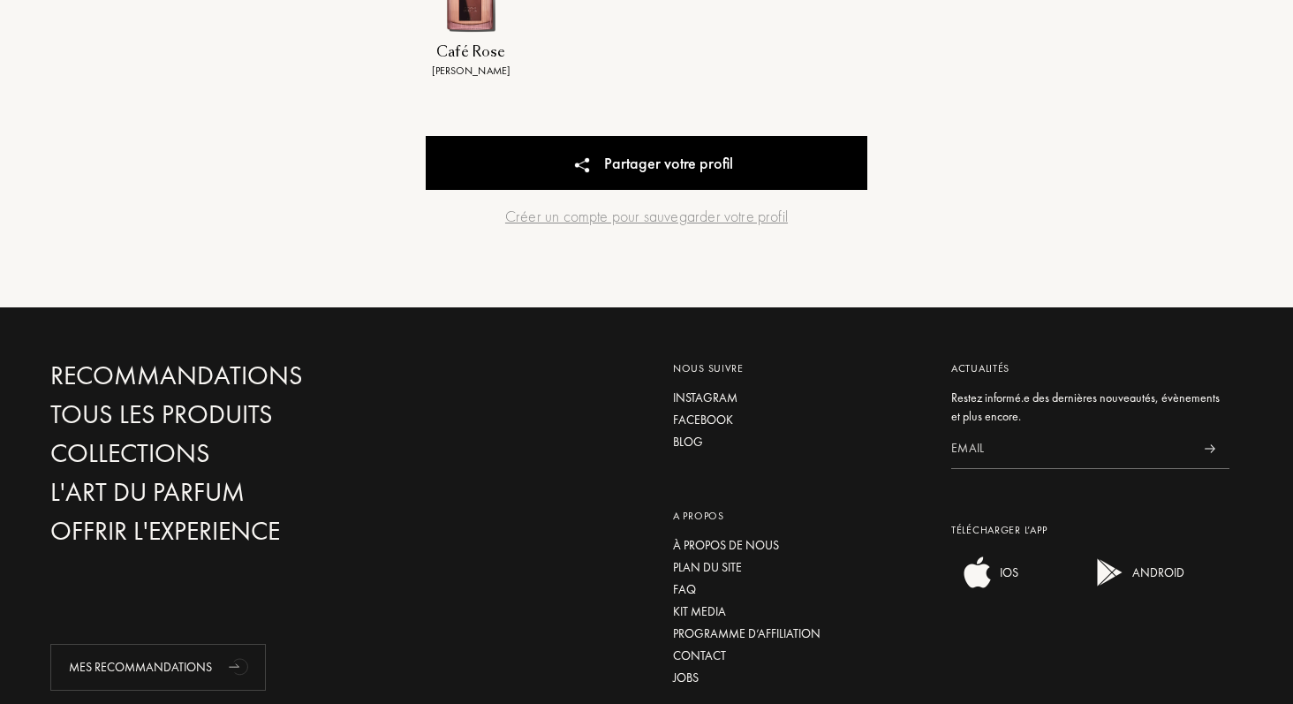
scroll to position [1174, 0]
